Goal: Transaction & Acquisition: Purchase product/service

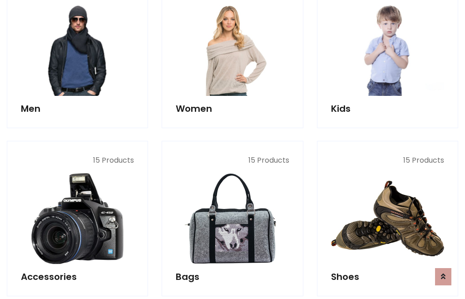
scroll to position [660, 0]
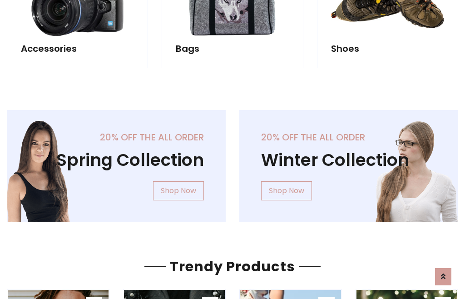
click at [233, 162] on div "20% off the all order Winter Collection Shop Now" at bounding box center [349, 173] width 233 height 127
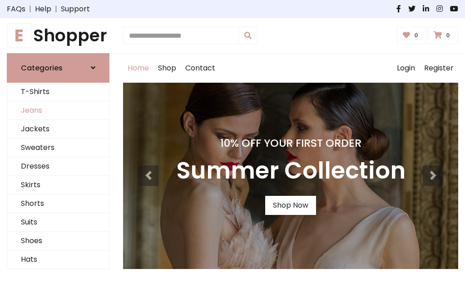
click at [58, 110] on link "Jeans" at bounding box center [58, 110] width 102 height 19
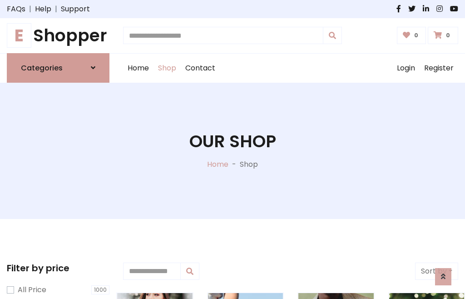
scroll to position [287, 0]
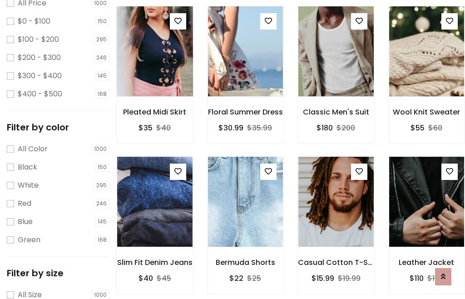
click at [155, 71] on img at bounding box center [155, 51] width 90 height 218
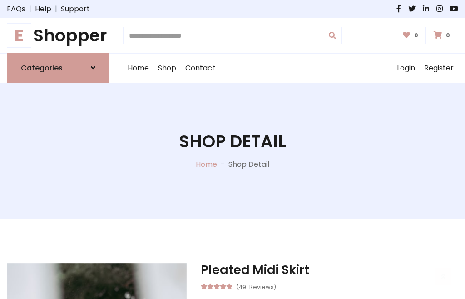
scroll to position [98, 0]
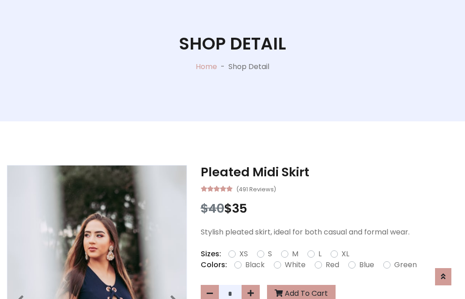
click at [331, 265] on label "Red" at bounding box center [333, 265] width 14 height 11
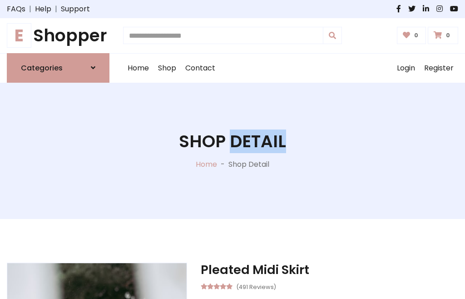
click at [233, 150] on h1 "Shop Detail" at bounding box center [232, 141] width 107 height 20
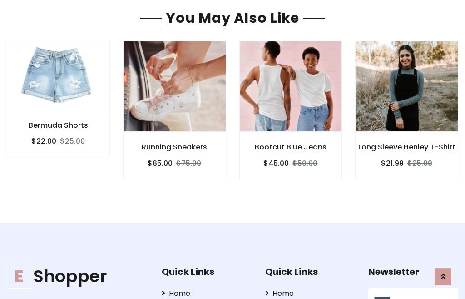
scroll to position [743, 0]
type input "******"
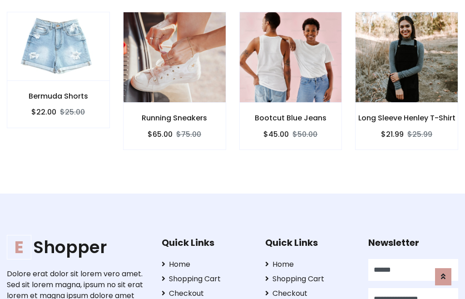
type input "**********"
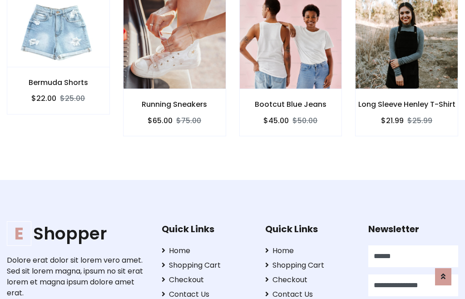
scroll to position [824, 0]
